Goal: Task Accomplishment & Management: Use online tool/utility

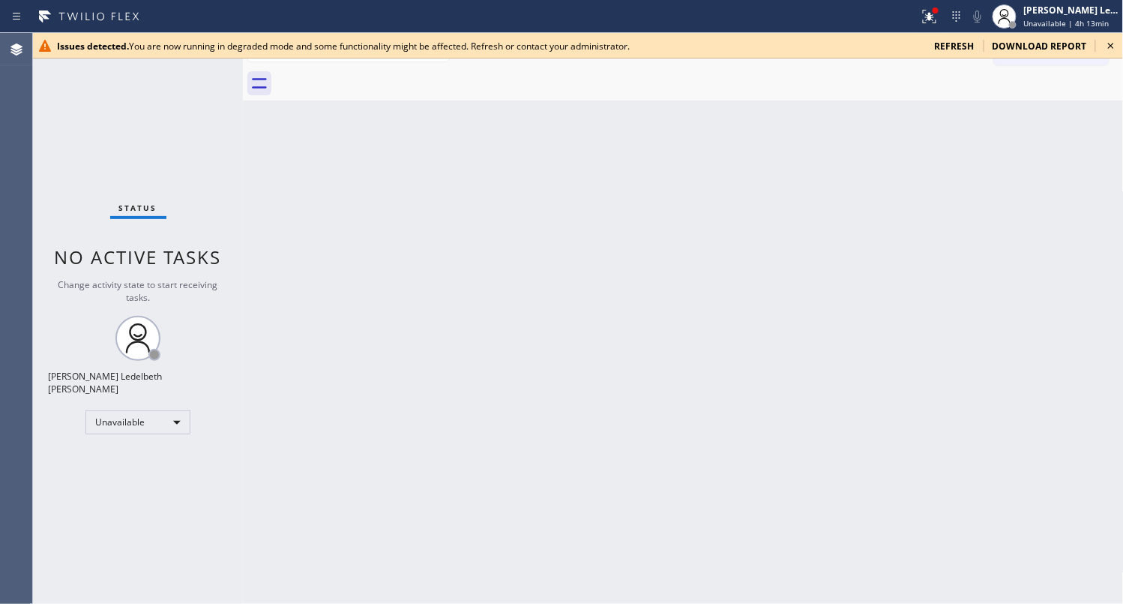
click at [1111, 46] on icon at bounding box center [1111, 46] width 6 height 6
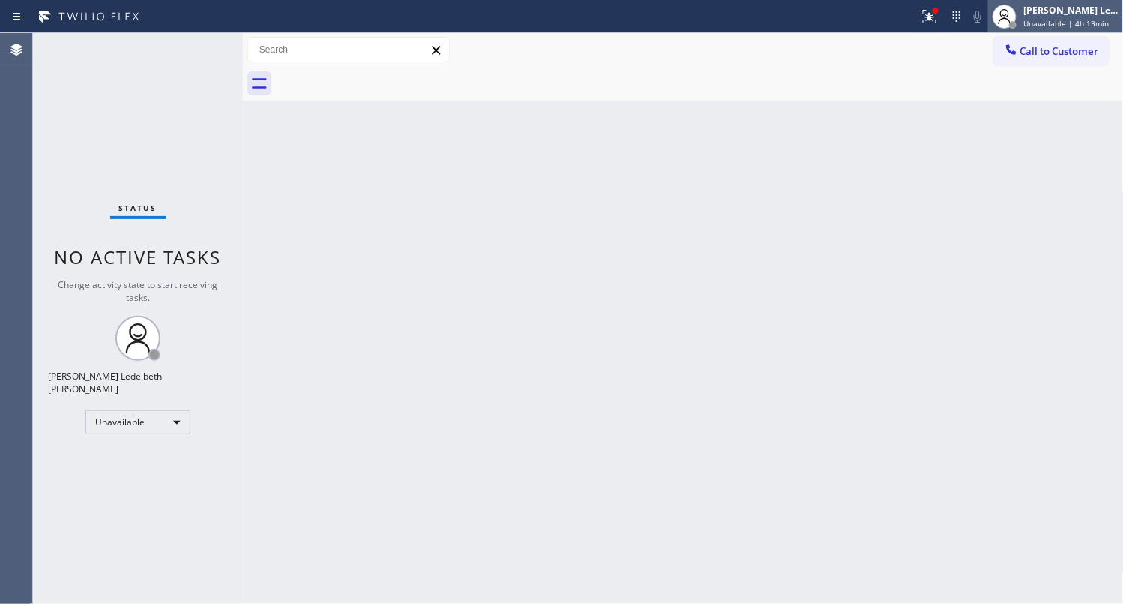
click at [1084, 25] on span "Unavailable | 4h 13min" at bounding box center [1066, 23] width 85 height 10
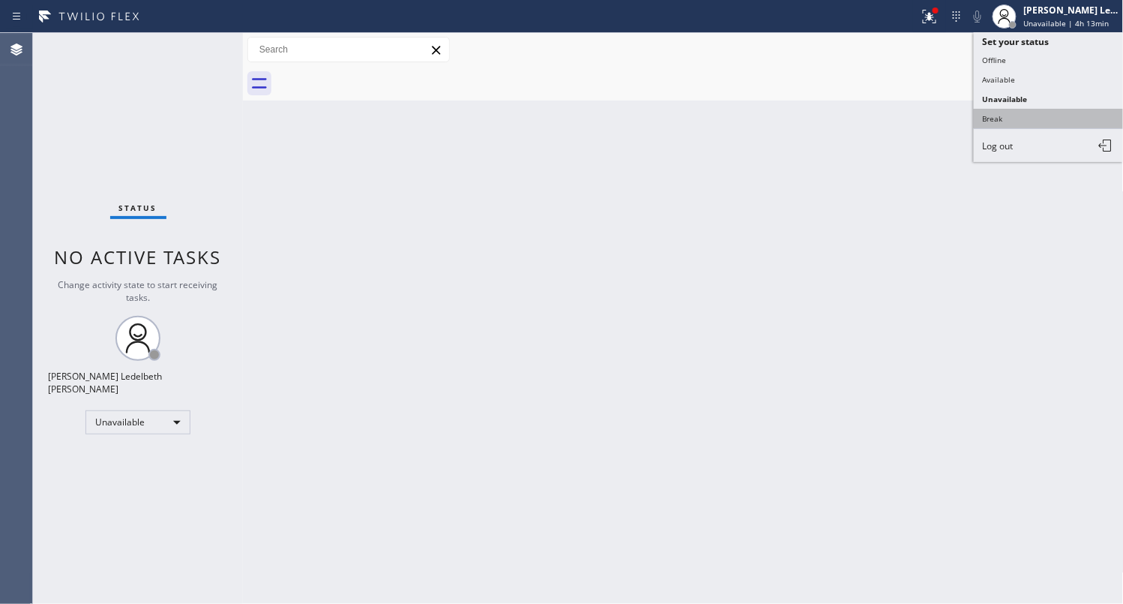
click at [1026, 109] on button "Break" at bounding box center [1049, 118] width 150 height 19
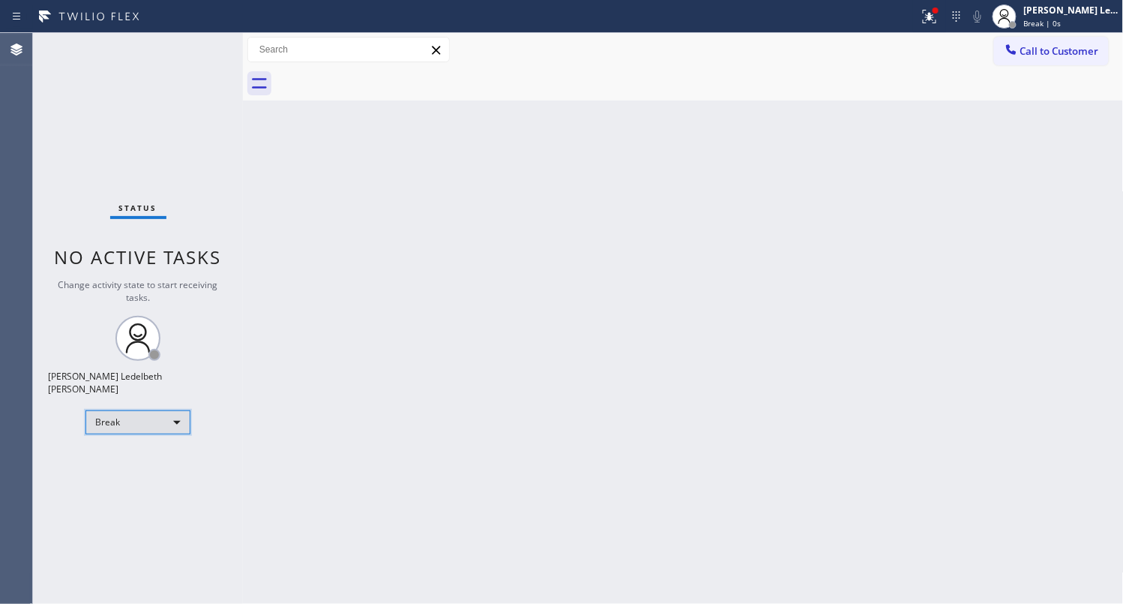
click at [151, 414] on div "Break" at bounding box center [137, 422] width 105 height 24
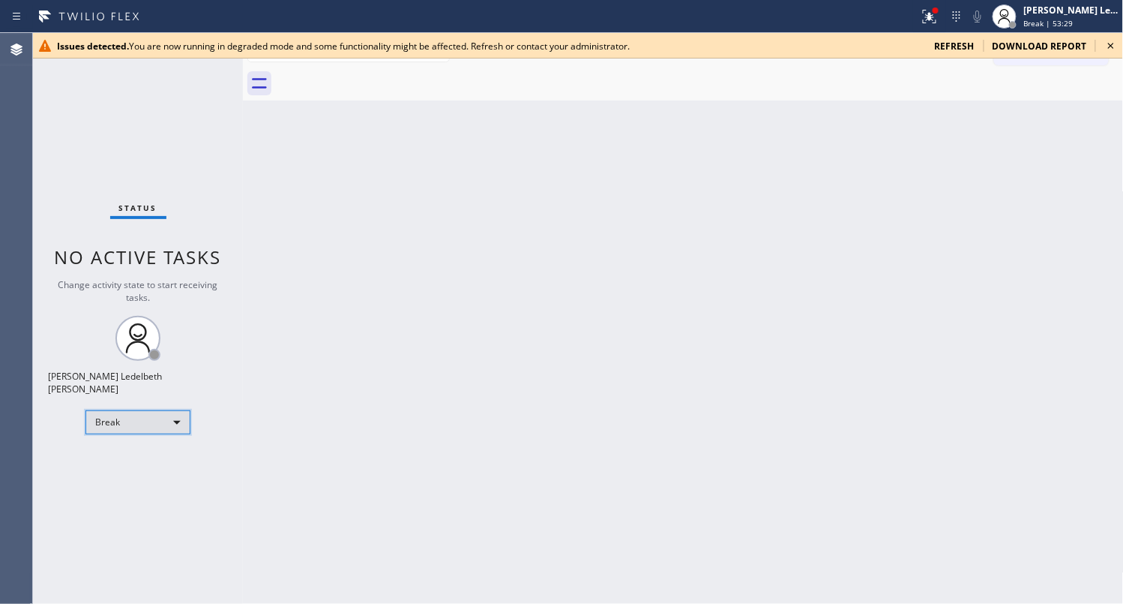
click at [132, 418] on div "Break" at bounding box center [137, 422] width 105 height 24
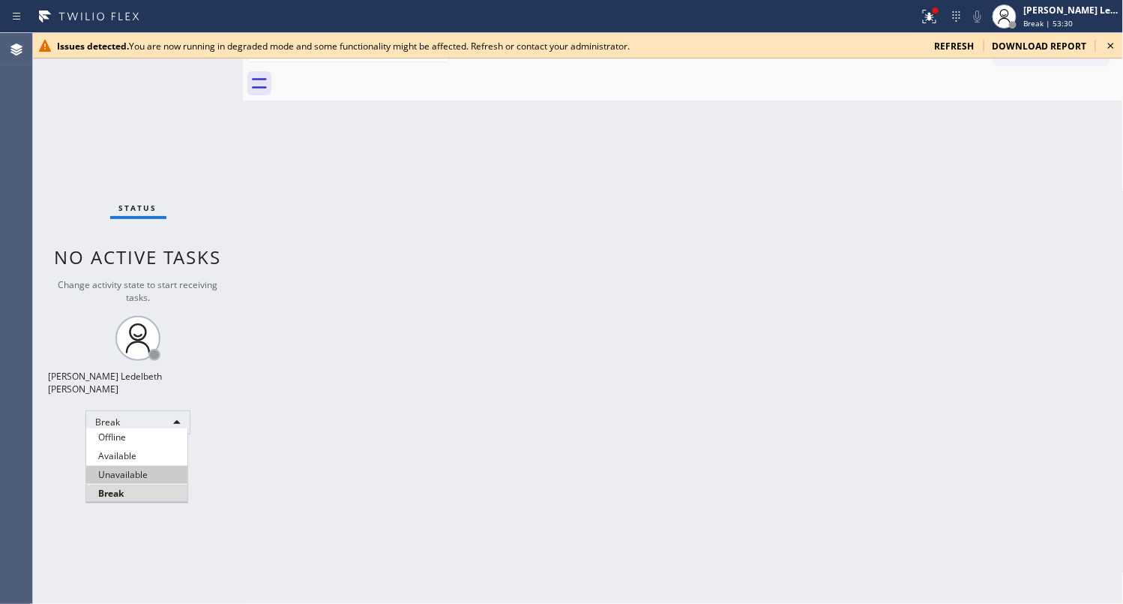
click at [156, 478] on li "Unavailable" at bounding box center [136, 475] width 101 height 18
click at [22, 459] on div "Agent Desktop" at bounding box center [16, 318] width 32 height 571
